Goal: Information Seeking & Learning: Understand process/instructions

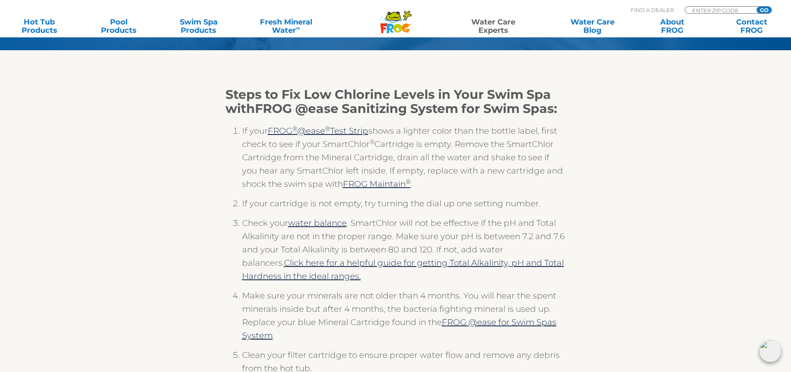
scroll to position [166, 0]
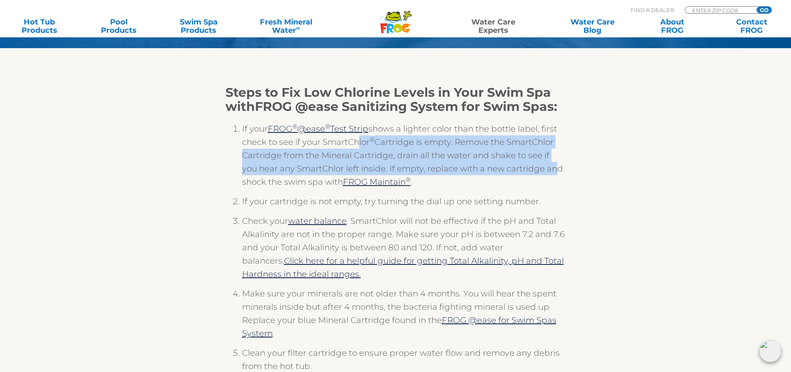
drag, startPoint x: 351, startPoint y: 141, endPoint x: 530, endPoint y: 165, distance: 180.6
click at [530, 165] on li "If your FROG ® @ease ® Test Strip shows a lighter color than the bottle label, …" at bounding box center [404, 158] width 324 height 73
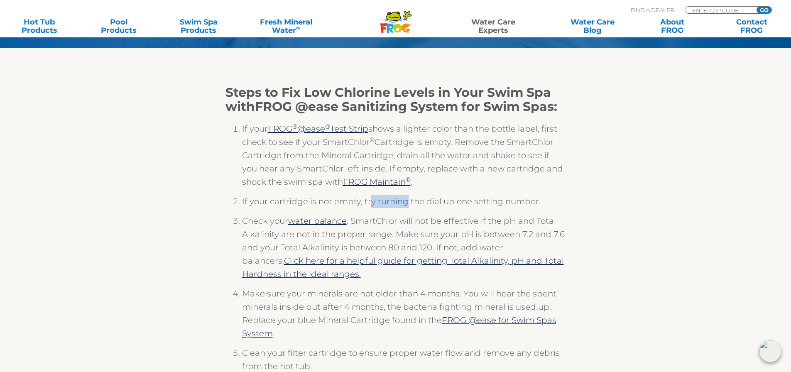
drag, startPoint x: 371, startPoint y: 207, endPoint x: 406, endPoint y: 202, distance: 35.7
click at [406, 202] on li "If your cartridge is not empty, try turning the dial up one setting number." at bounding box center [404, 205] width 324 height 20
click at [439, 227] on li "Check your water balance . SmartChlor will not be effective if the pH and Total…" at bounding box center [404, 250] width 324 height 73
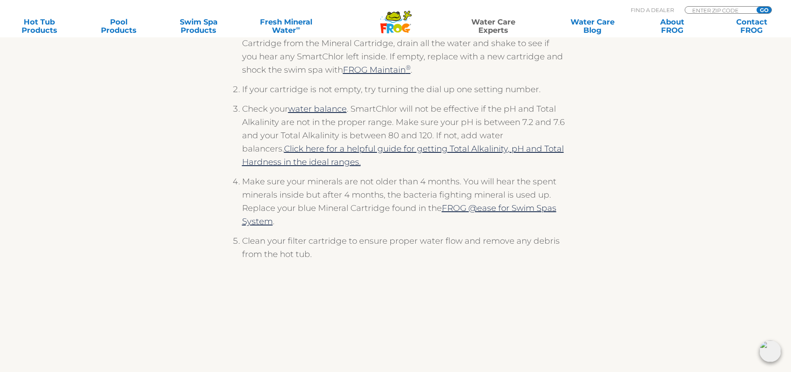
scroll to position [291, 0]
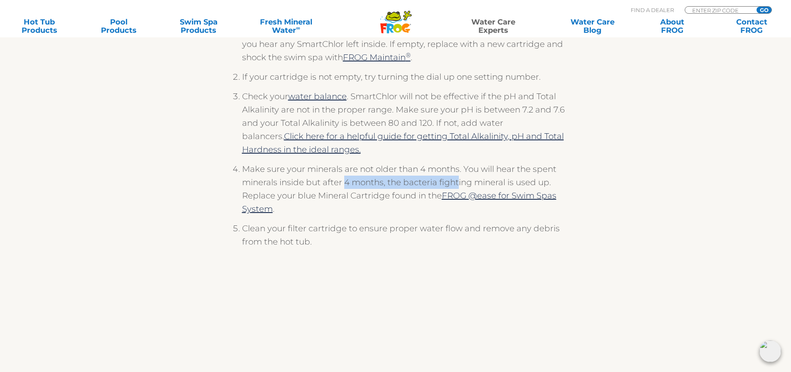
drag, startPoint x: 346, startPoint y: 183, endPoint x: 458, endPoint y: 182, distance: 112.1
click at [458, 182] on li "Make sure your minerals are not older than 4 months. You will hear the spent mi…" at bounding box center [404, 191] width 324 height 59
click at [538, 178] on li "Make sure your minerals are not older than 4 months. You will hear the spent mi…" at bounding box center [404, 191] width 324 height 59
drag, startPoint x: 567, startPoint y: 179, endPoint x: 530, endPoint y: 183, distance: 36.3
click at [530, 183] on div "Steps to Fix Low Chlorine Levels in Your Swim Spa with FROG @ease Sanitizing Sy…" at bounding box center [395, 216] width 511 height 531
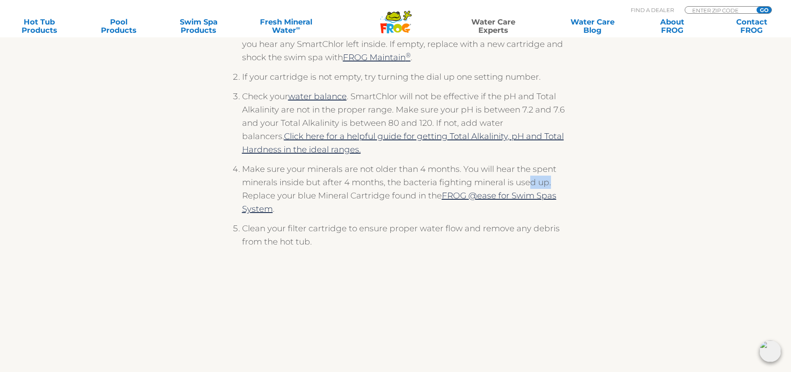
click at [530, 182] on li "Make sure your minerals are not older than 4 months. You will hear the spent mi…" at bounding box center [404, 191] width 324 height 59
click at [325, 190] on li "Make sure your minerals are not older than 4 months. You will hear the spent mi…" at bounding box center [404, 191] width 324 height 59
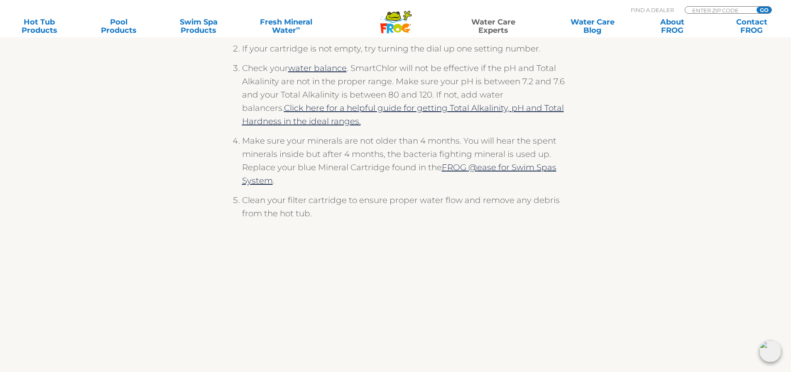
scroll to position [332, 0]
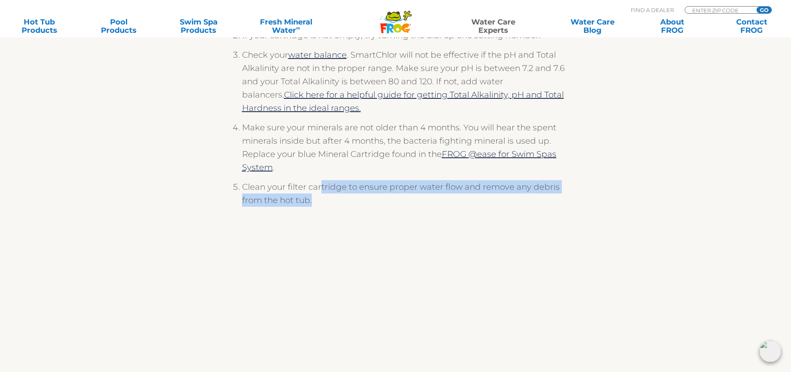
drag, startPoint x: 333, startPoint y: 190, endPoint x: 410, endPoint y: 206, distance: 78.4
click at [410, 206] on li "Clean your filter cartridge to ensure proper water flow and remove any debris f…" at bounding box center [404, 196] width 324 height 33
click at [409, 201] on li "Clean your filter cartridge to ensure proper water flow and remove any debris f…" at bounding box center [404, 196] width 324 height 33
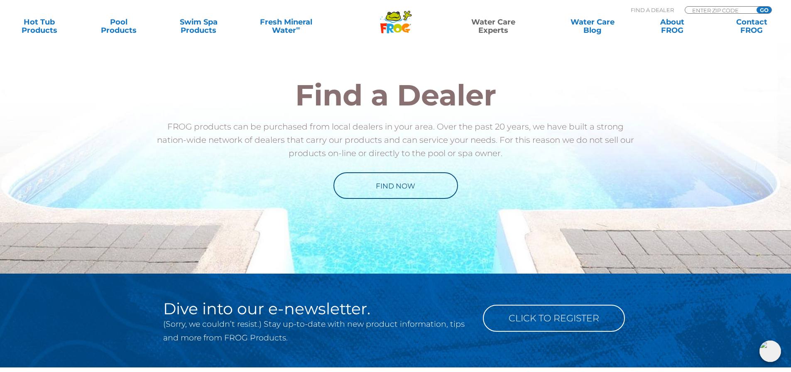
scroll to position [628, 0]
